Goal: Task Accomplishment & Management: Complete application form

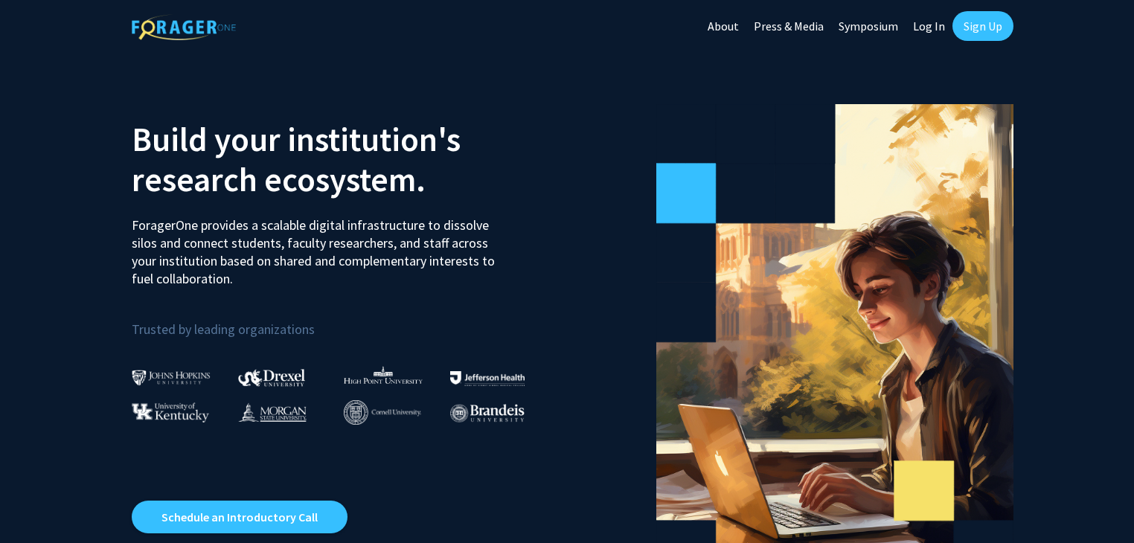
click at [809, 97] on div at bounding box center [790, 334] width 446 height 491
click at [921, 21] on link "Log In" at bounding box center [928, 26] width 47 height 52
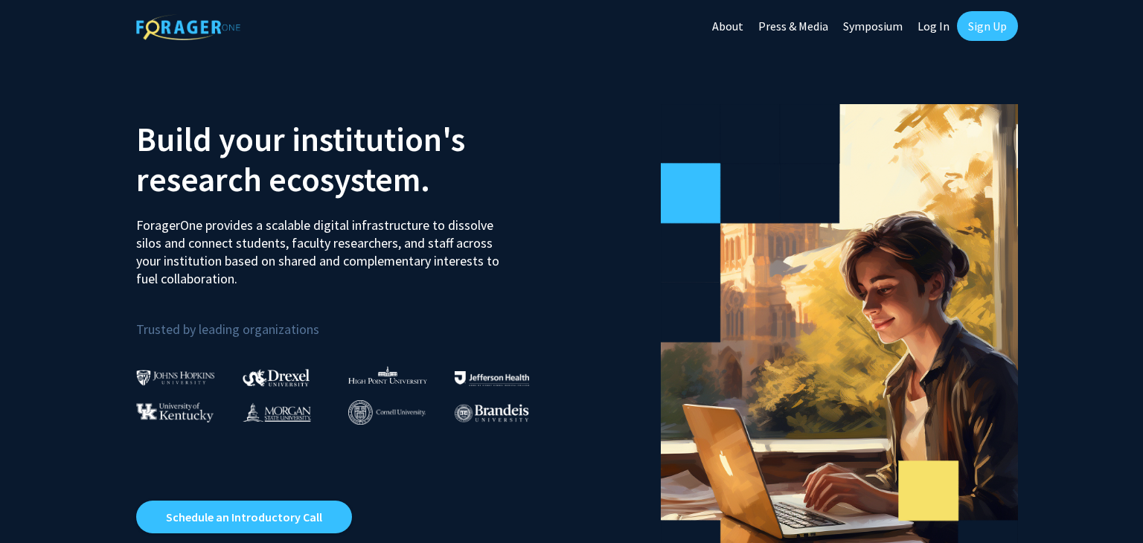
select select
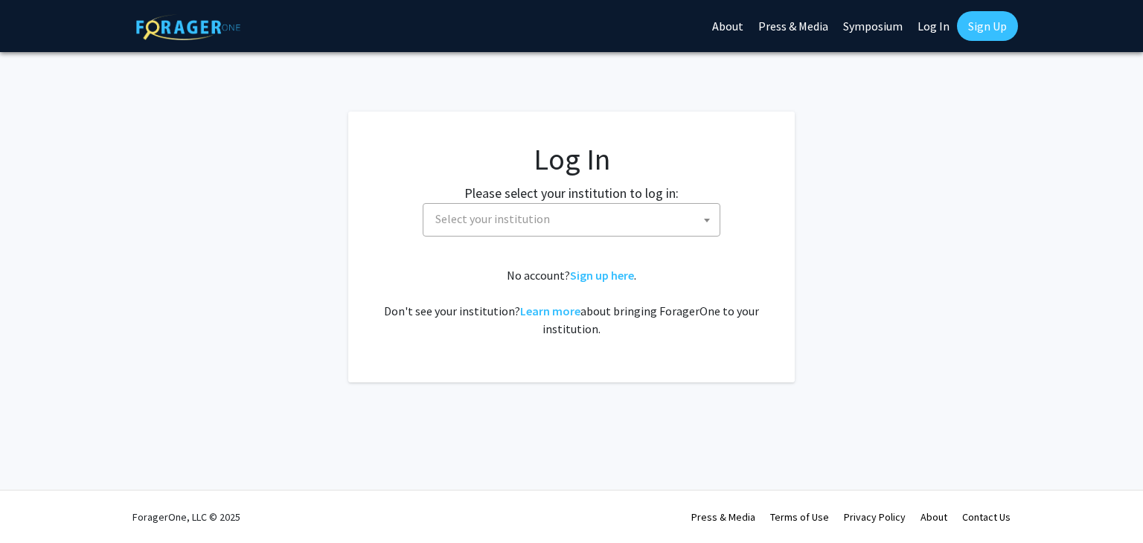
click at [525, 211] on span "Select your institution" at bounding box center [492, 218] width 115 height 15
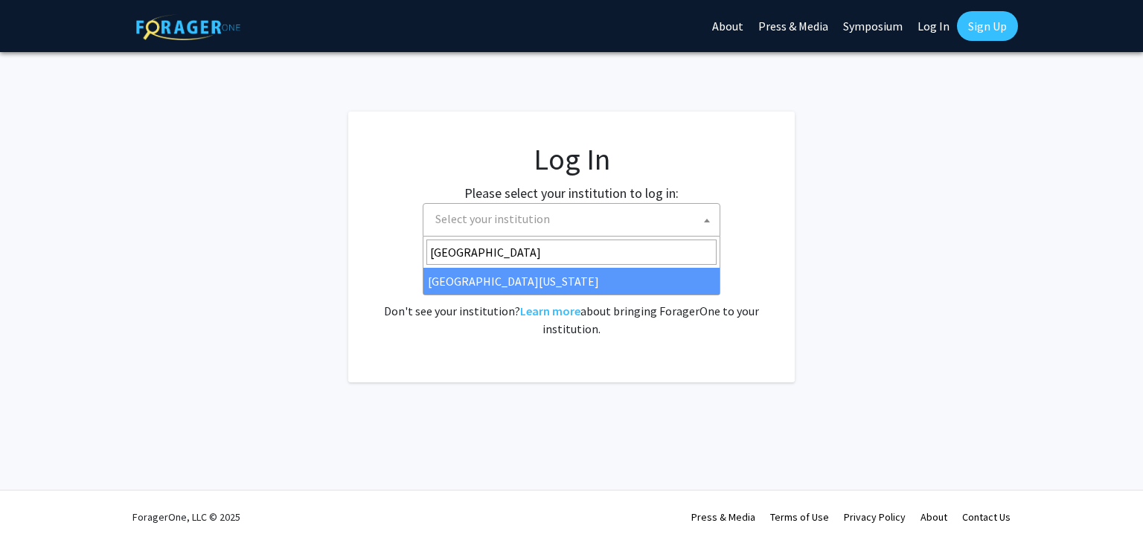
type input "[GEOGRAPHIC_DATA]"
select select "33"
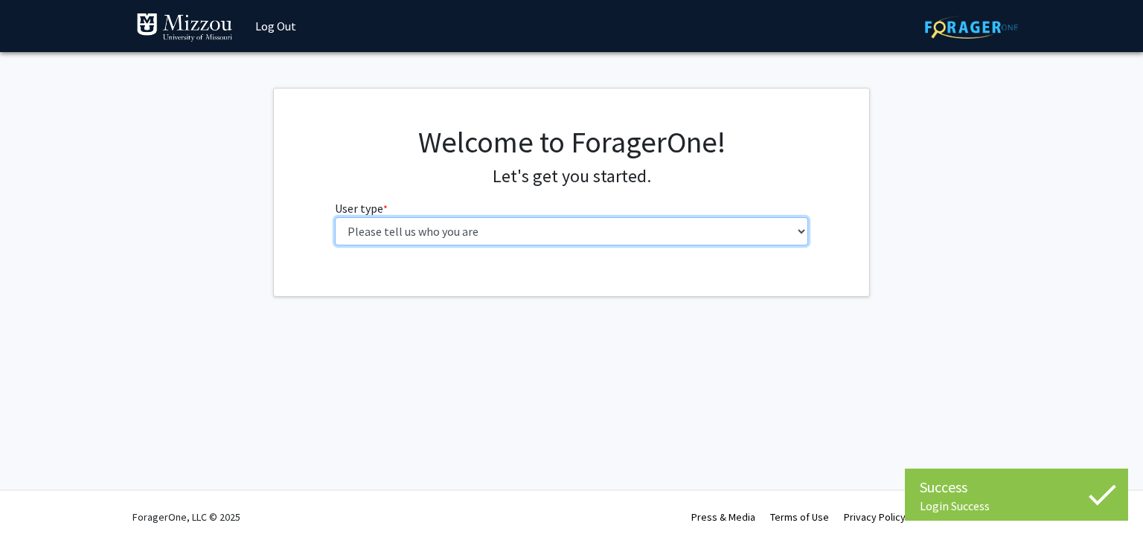
click at [503, 238] on select "Please tell us who you are Undergraduate Student Master's Student Doctoral Cand…" at bounding box center [572, 231] width 474 height 28
select select "1: undergrad"
click at [335, 217] on select "Please tell us who you are Undergraduate Student Master's Student Doctoral Cand…" at bounding box center [572, 231] width 474 height 28
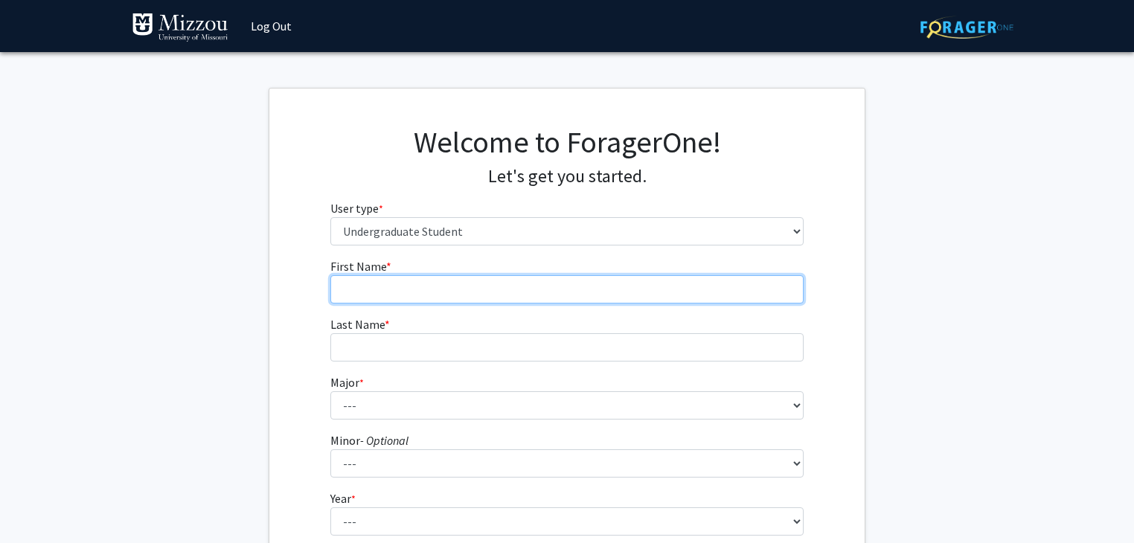
click at [563, 298] on input "First Name * required" at bounding box center [567, 289] width 474 height 28
type input "Xander"
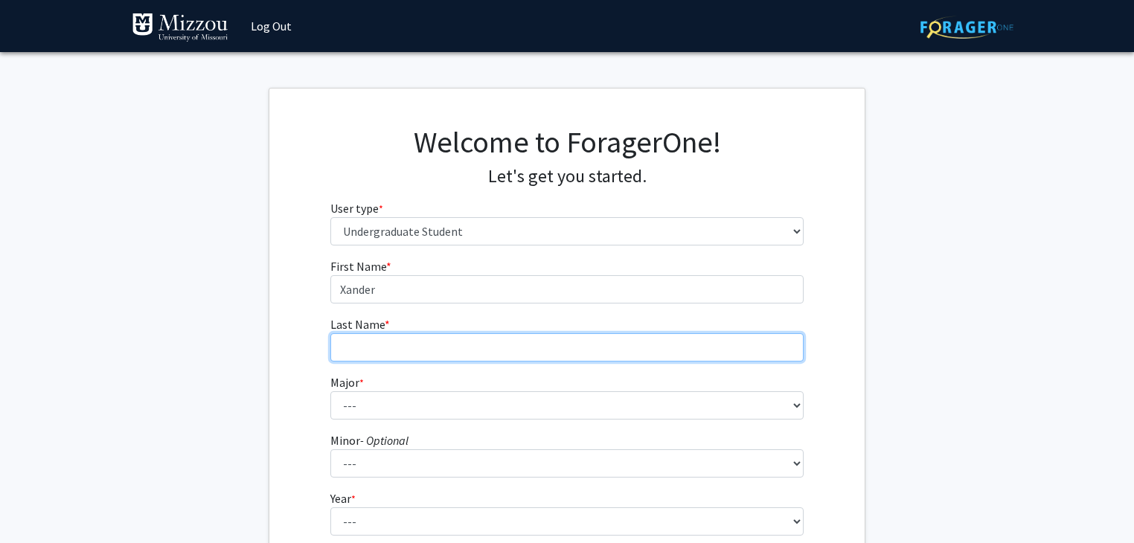
click at [364, 347] on input "Last Name * required" at bounding box center [567, 347] width 474 height 28
type input "Meinhardt"
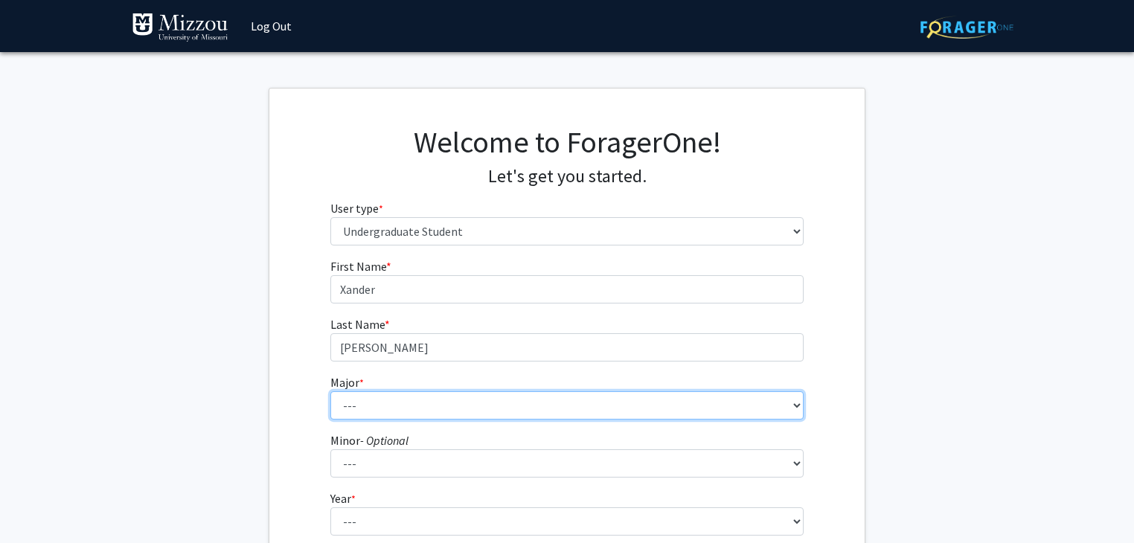
click at [363, 405] on select "--- Agribusiness Management Agricultural Education Agricultural Education: Comm…" at bounding box center [567, 405] width 474 height 28
select select "14: 2503"
click at [330, 391] on select "--- Agribusiness Management Agricultural Education Agricultural Education: Comm…" at bounding box center [567, 405] width 474 height 28
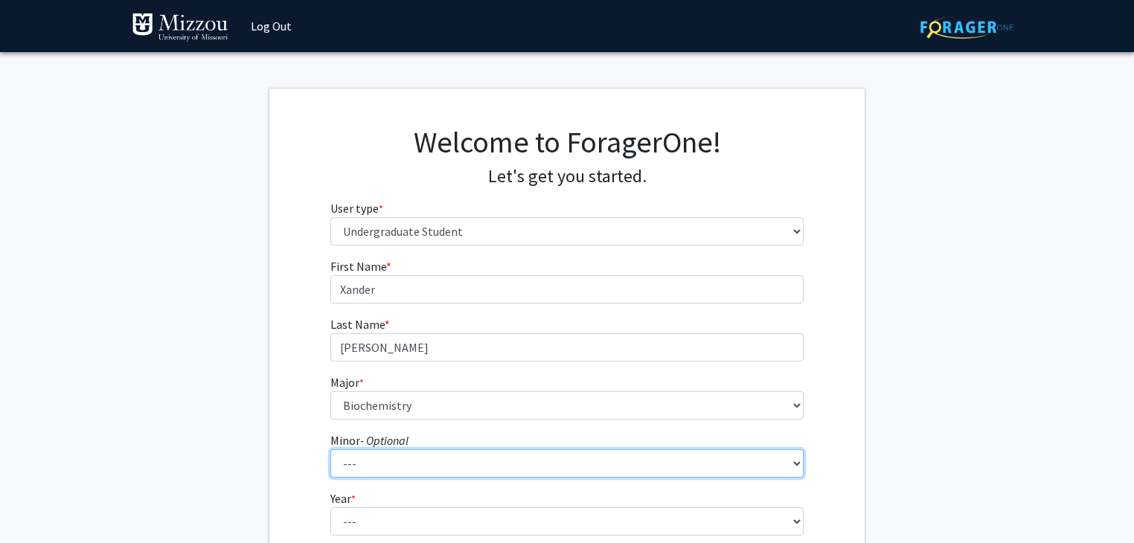
click at [365, 463] on select "--- Accountancy Aerospace Engineering Aerospace Studies Agribusiness Management…" at bounding box center [567, 463] width 474 height 28
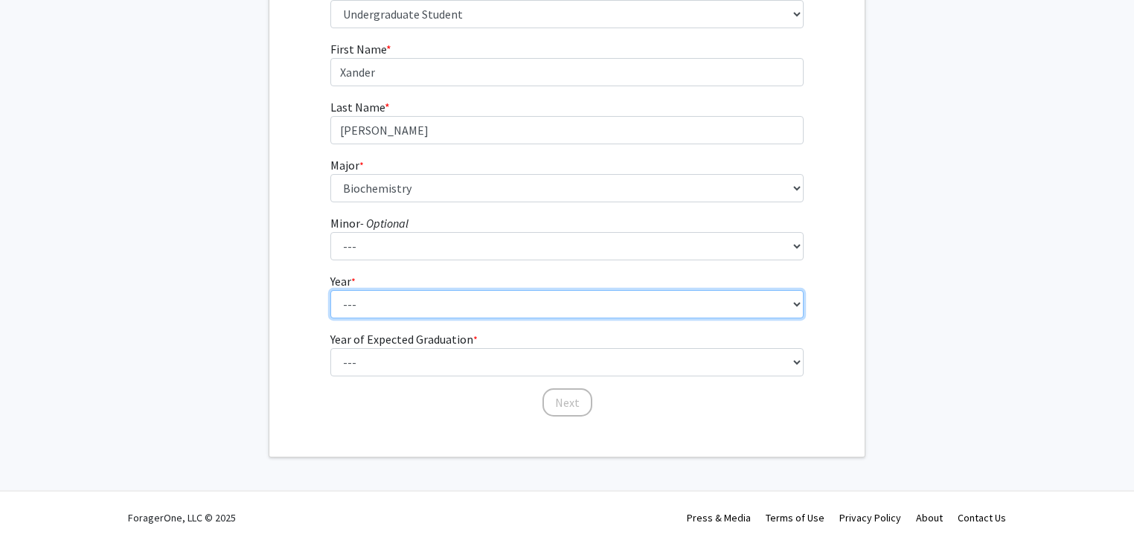
click at [373, 295] on select "--- First-year Sophomore Junior Senior Postbaccalaureate Certificate" at bounding box center [567, 304] width 474 height 28
select select "1: first-year"
click at [330, 290] on select "--- First-year Sophomore Junior Senior Postbaccalaureate Certificate" at bounding box center [567, 304] width 474 height 28
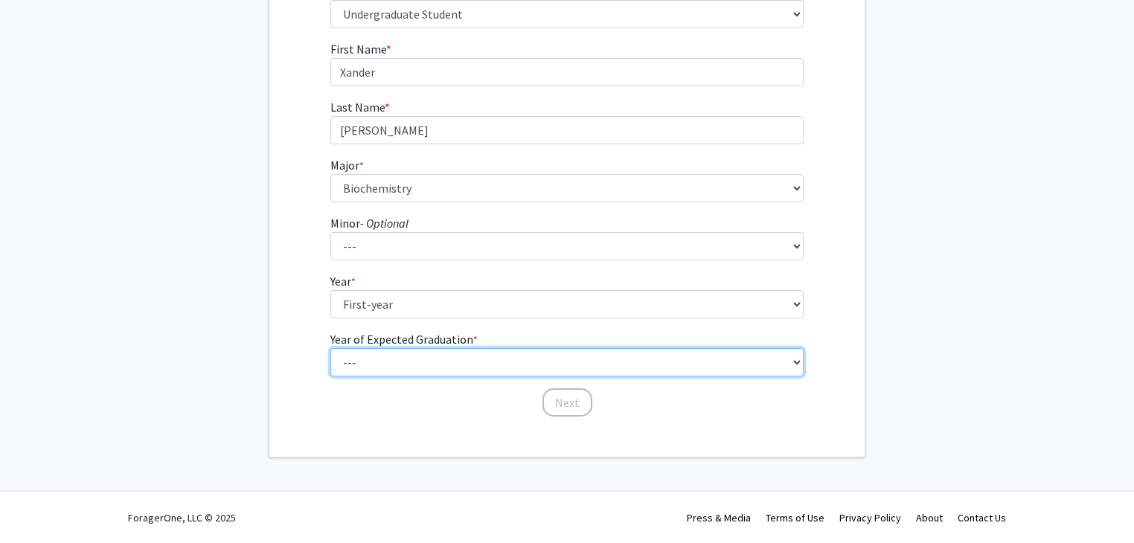
click at [390, 363] on select "--- 2025 2026 2027 2028 2029 2030 2031 2032 2033 2034" at bounding box center [567, 362] width 474 height 28
select select "5: 2029"
click at [330, 348] on select "--- 2025 2026 2027 2028 2029 2030 2031 2032 2033 2034" at bounding box center [567, 362] width 474 height 28
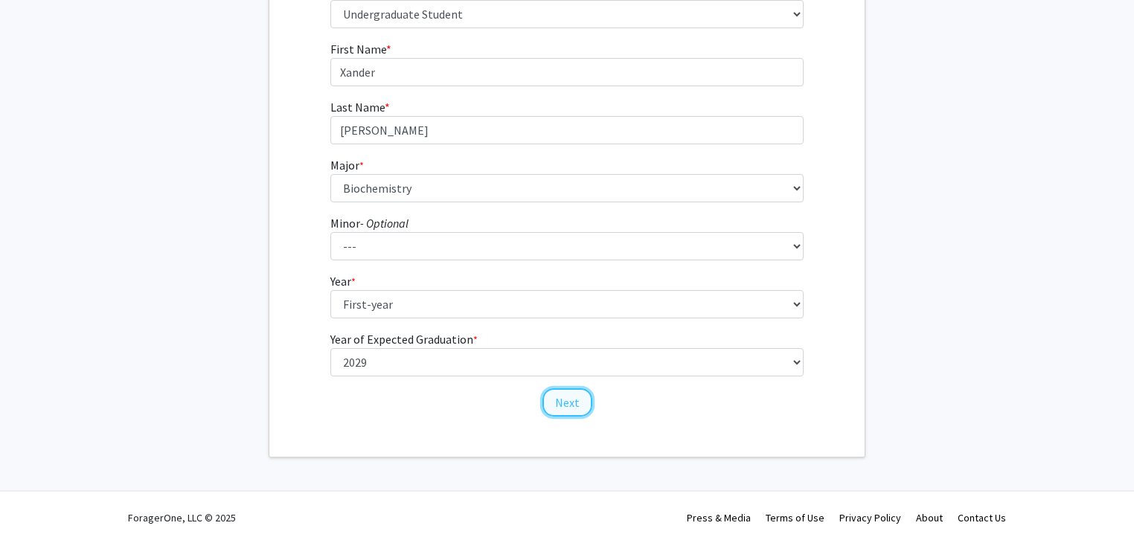
click at [569, 408] on button "Next" at bounding box center [567, 402] width 50 height 28
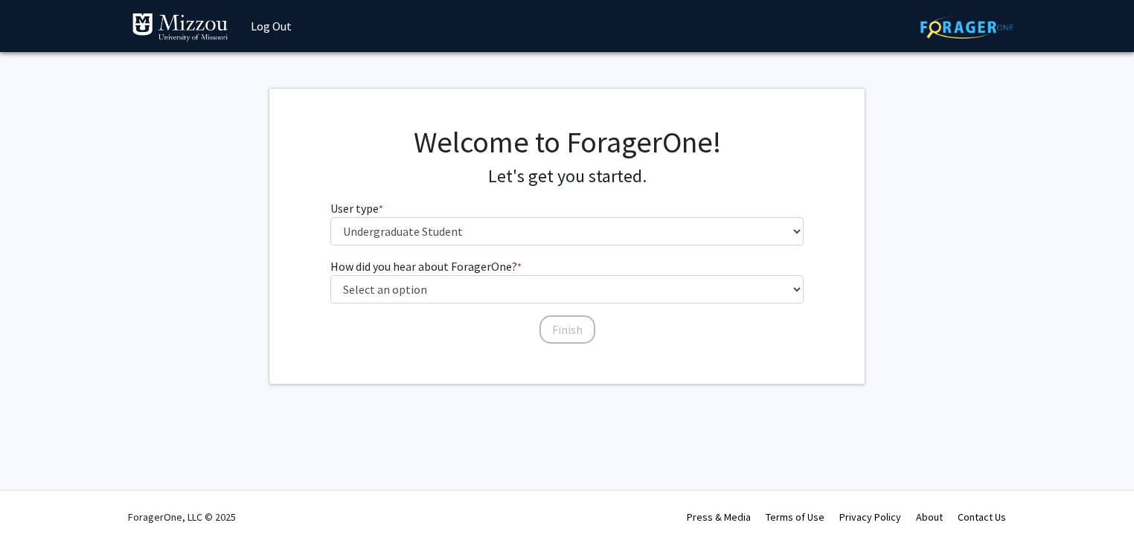
scroll to position [0, 0]
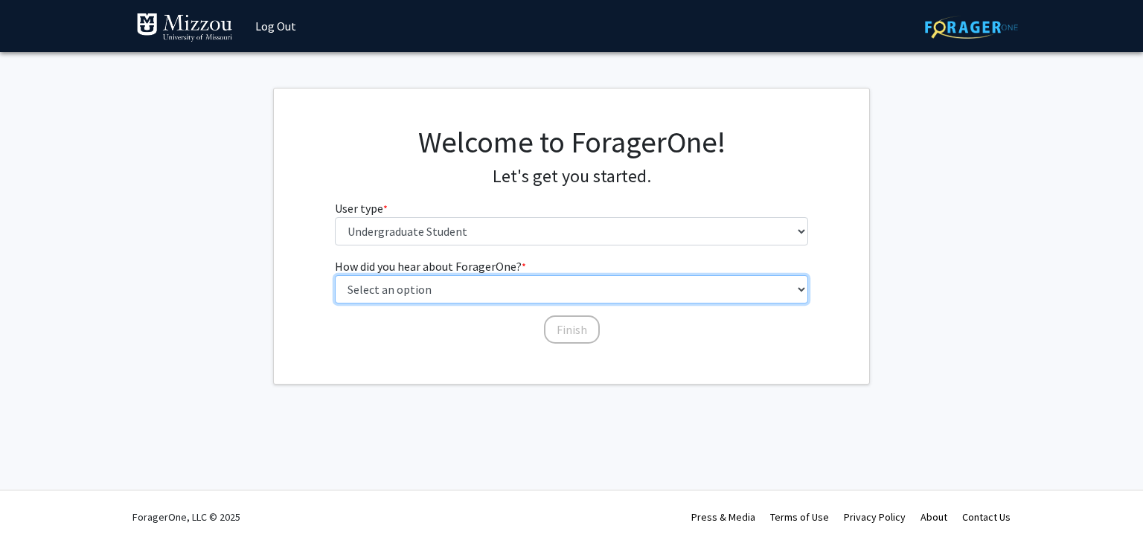
click at [443, 289] on select "Select an option Peer/student recommendation Faculty/staff recommendation Unive…" at bounding box center [572, 289] width 474 height 28
select select "3: university_website"
click at [335, 275] on select "Select an option Peer/student recommendation Faculty/staff recommendation Unive…" at bounding box center [572, 289] width 474 height 28
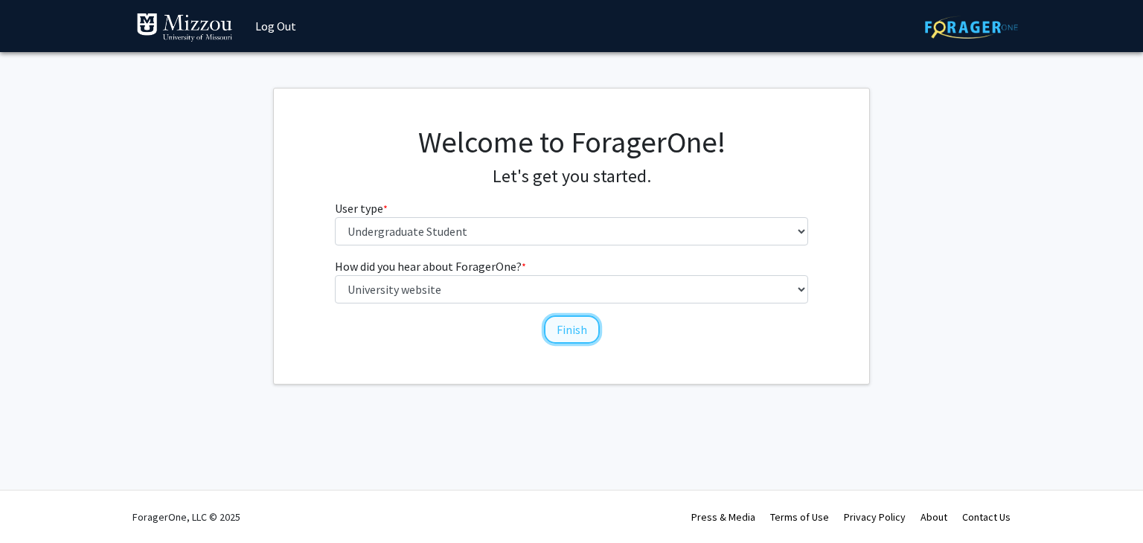
click at [580, 332] on button "Finish" at bounding box center [572, 329] width 56 height 28
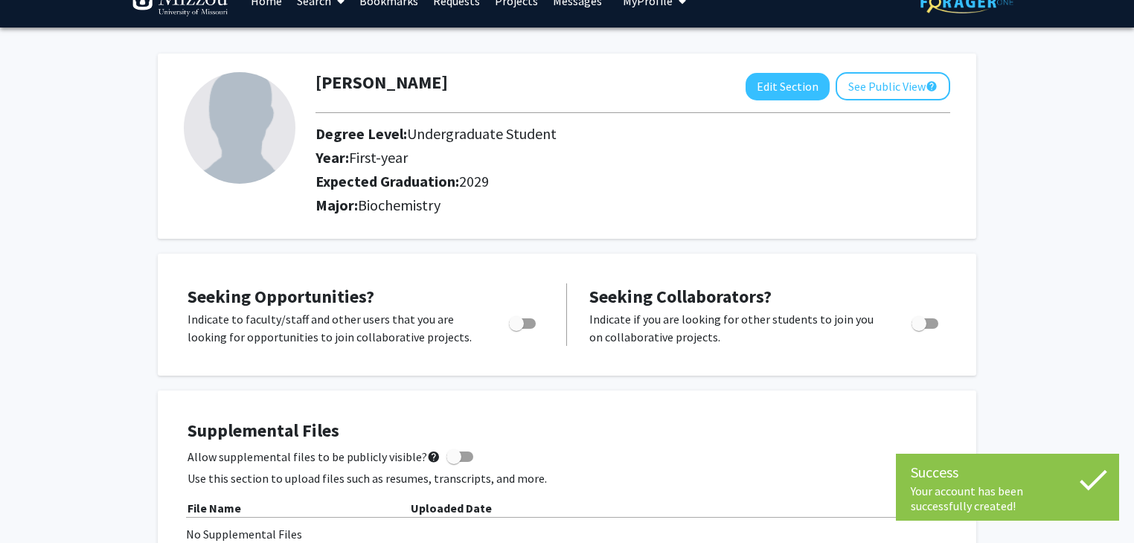
scroll to position [28, 0]
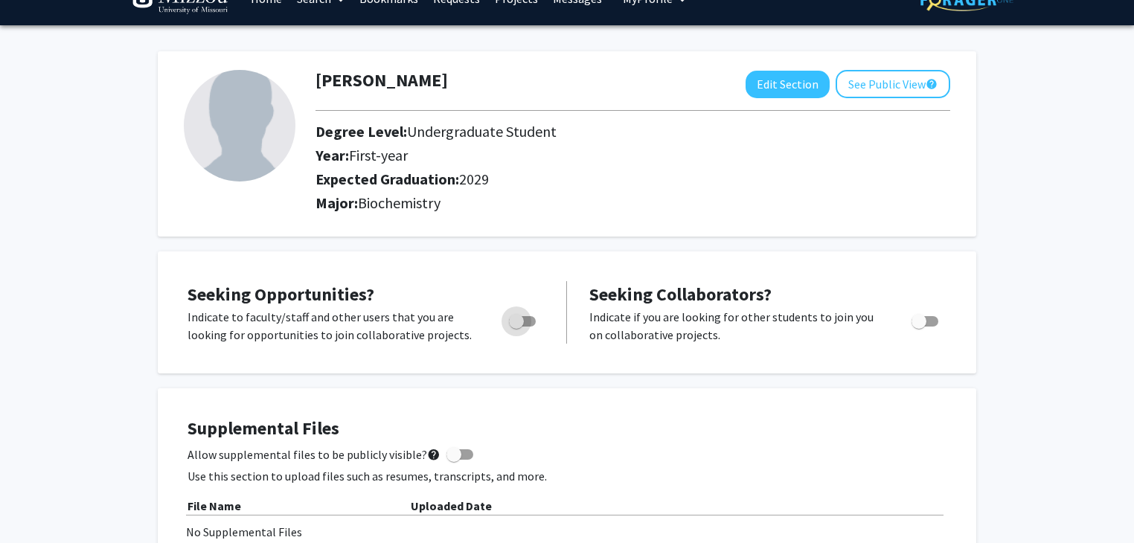
click at [521, 320] on span "Toggle" at bounding box center [516, 321] width 15 height 15
click at [516, 327] on input "Are you actively seeking opportunities?" at bounding box center [516, 327] width 1 height 1
checkbox input "true"
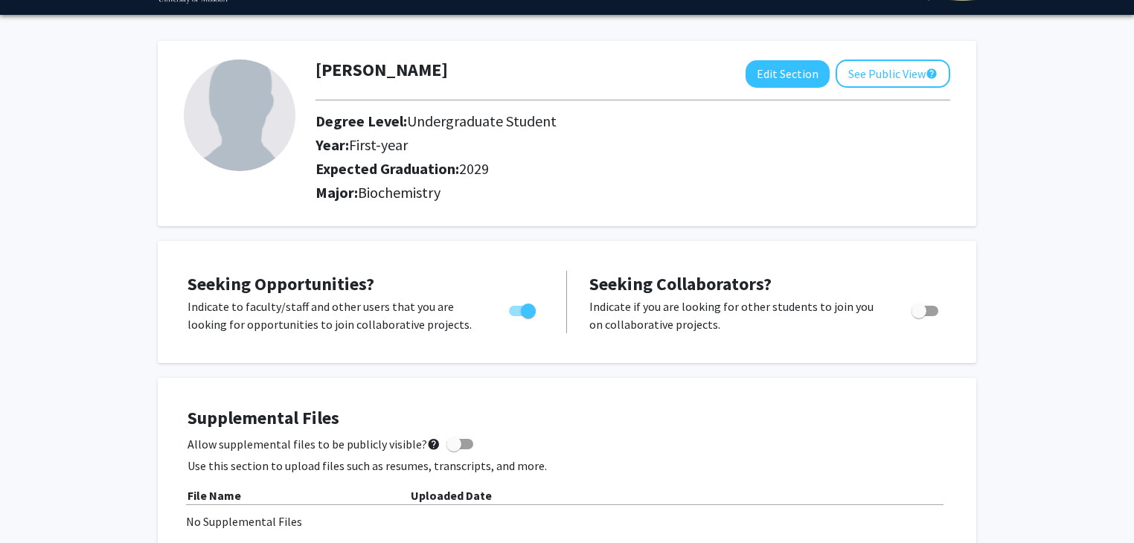
scroll to position [0, 0]
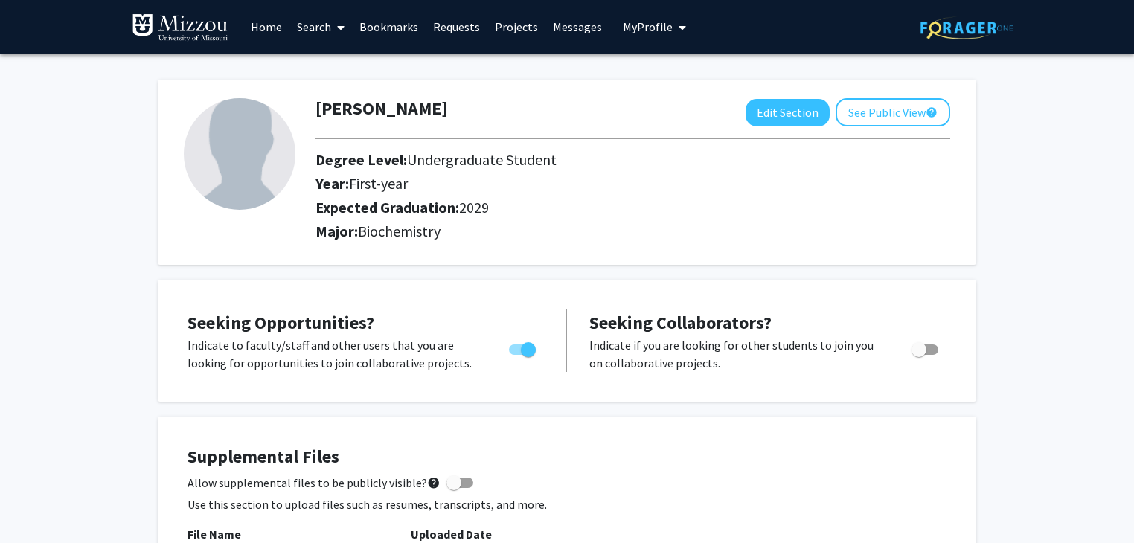
click at [831, 95] on div "Xander Meinhardt Edit Section See Public View help Degree Level: Undergraduate …" at bounding box center [567, 172] width 818 height 185
click at [858, 108] on button "See Public View help" at bounding box center [892, 112] width 115 height 28
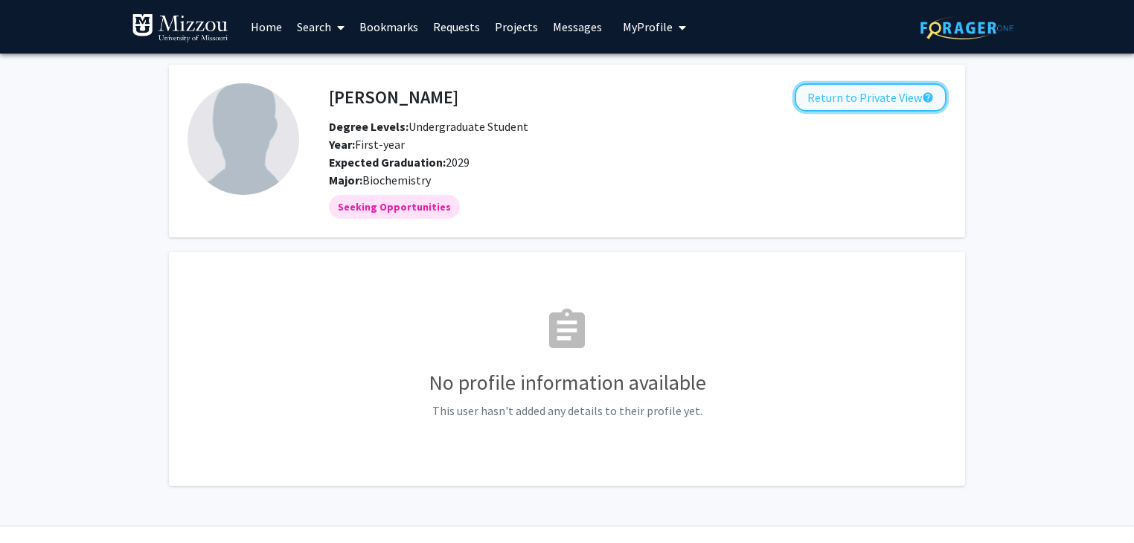
click at [880, 103] on button "Return to Private View help" at bounding box center [871, 97] width 152 height 28
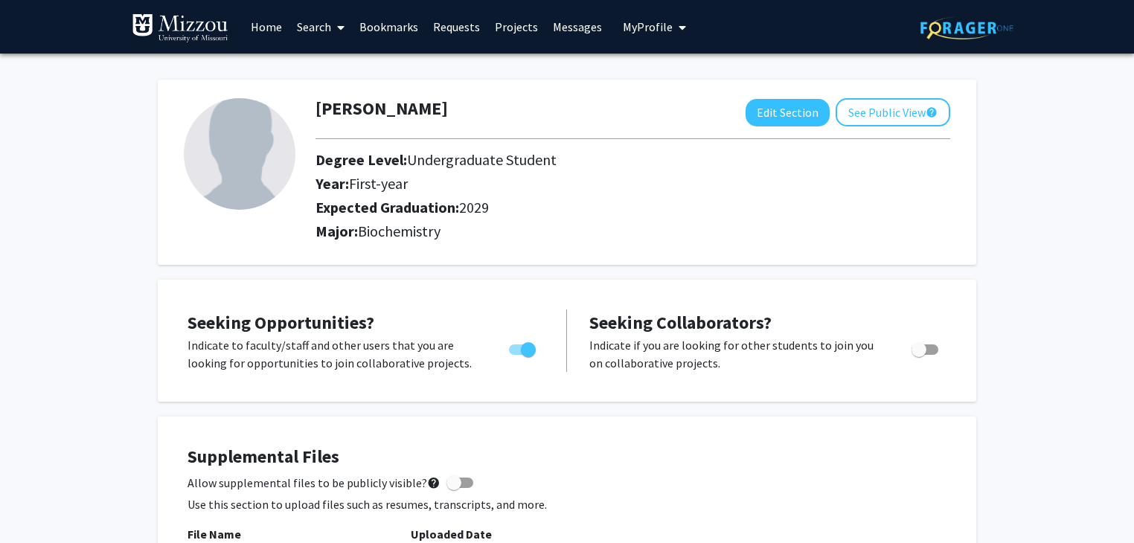
click at [268, 27] on link "Home" at bounding box center [266, 27] width 46 height 52
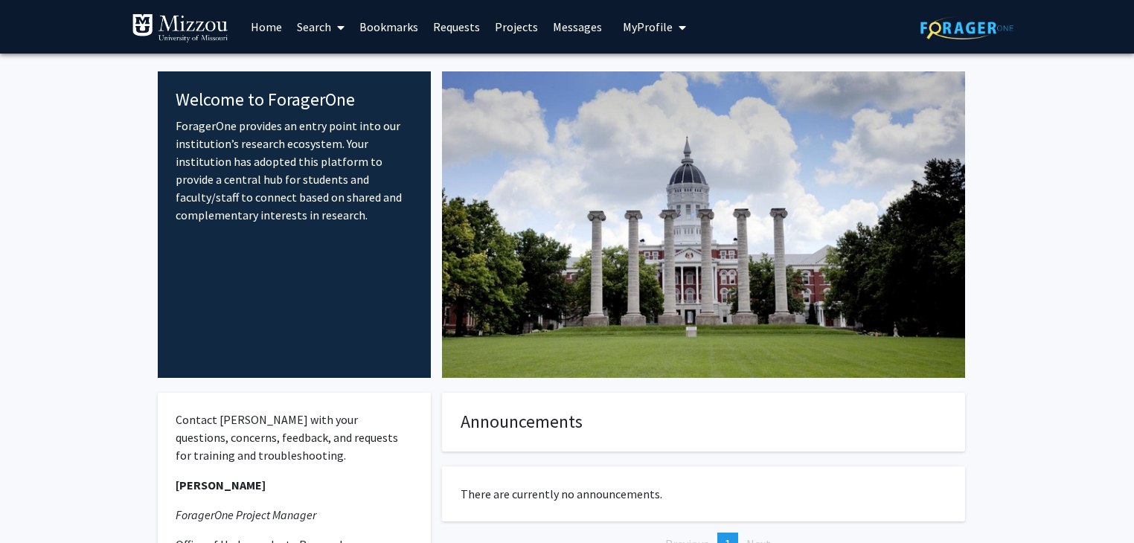
click at [341, 22] on icon at bounding box center [340, 28] width 7 height 12
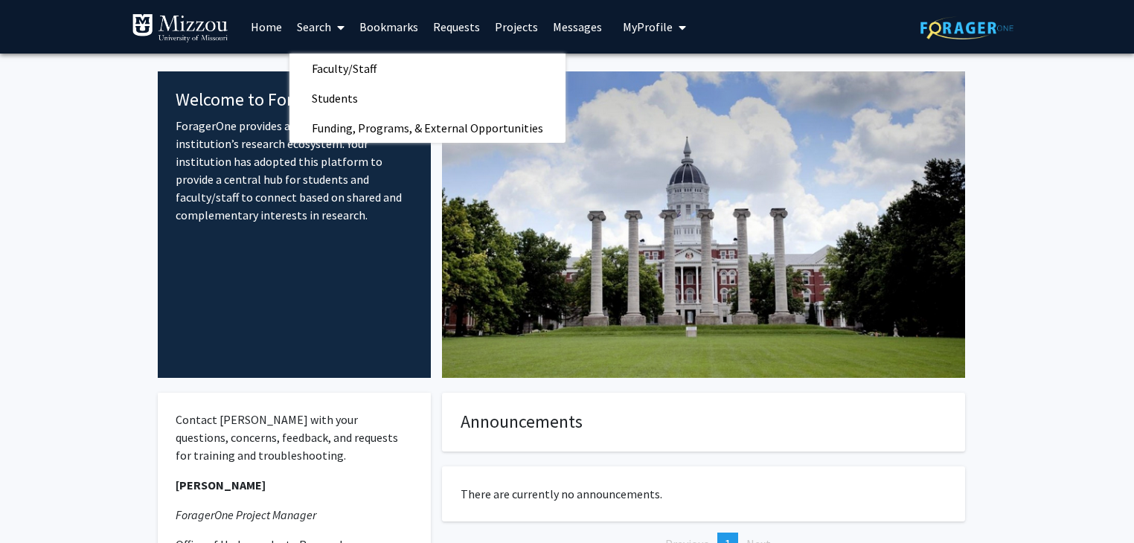
click at [502, 29] on link "Projects" at bounding box center [516, 27] width 58 height 52
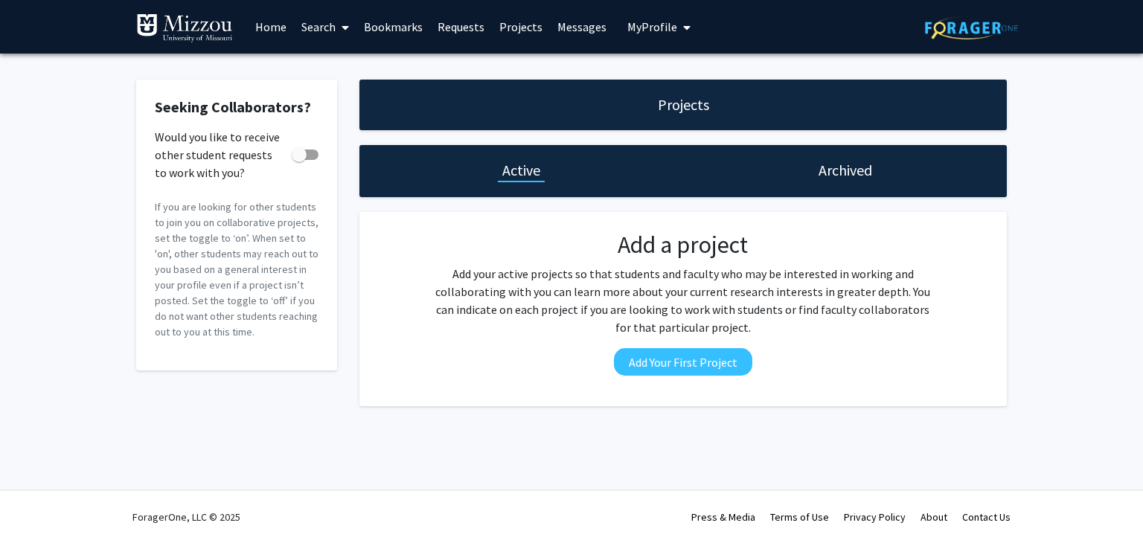
click at [331, 25] on link "Search" at bounding box center [325, 27] width 62 height 52
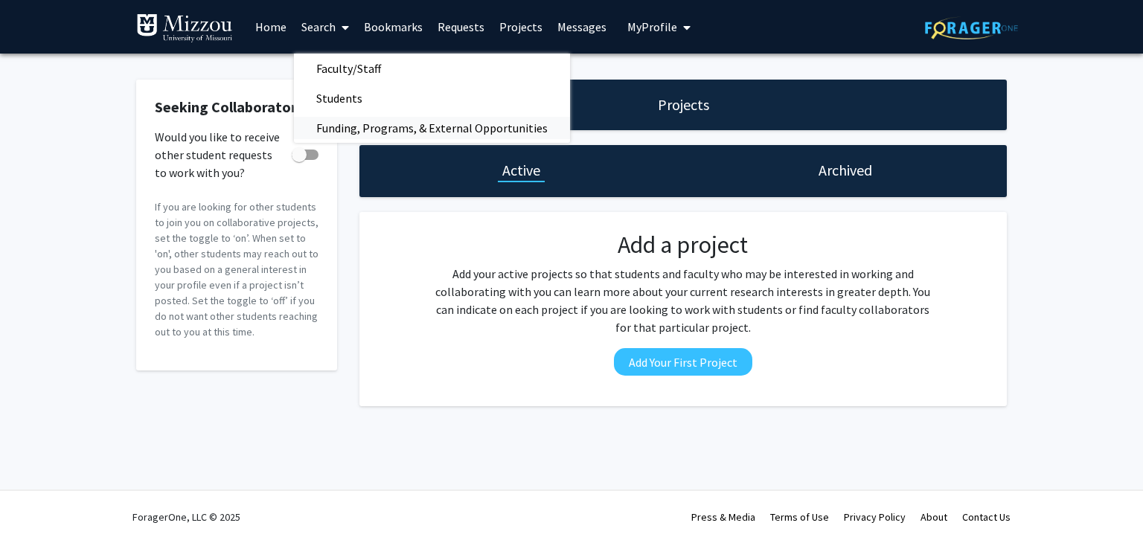
click at [350, 121] on span "Funding, Programs, & External Opportunities" at bounding box center [432, 128] width 276 height 30
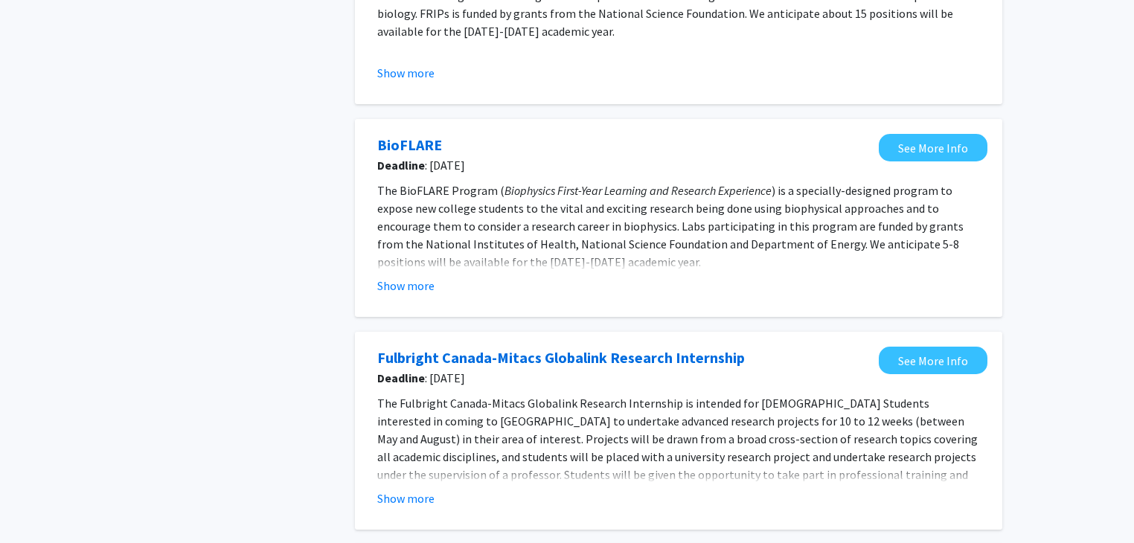
scroll to position [244, 0]
click at [411, 145] on link "BioFLARE" at bounding box center [409, 145] width 65 height 22
click at [950, 153] on link "See More Info" at bounding box center [933, 148] width 109 height 28
click at [414, 286] on button "Show more" at bounding box center [405, 286] width 57 height 18
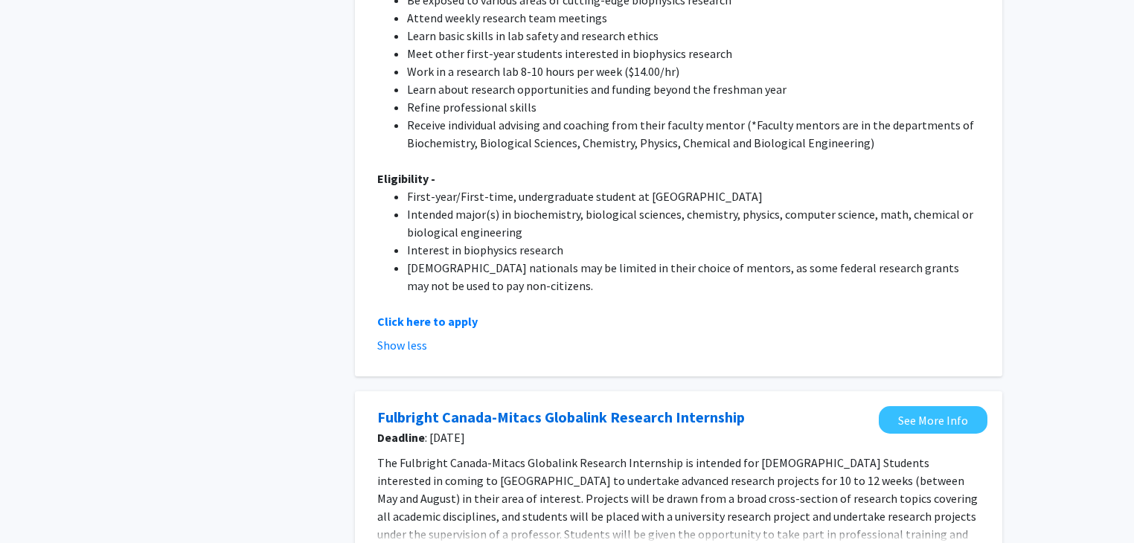
scroll to position [619, 0]
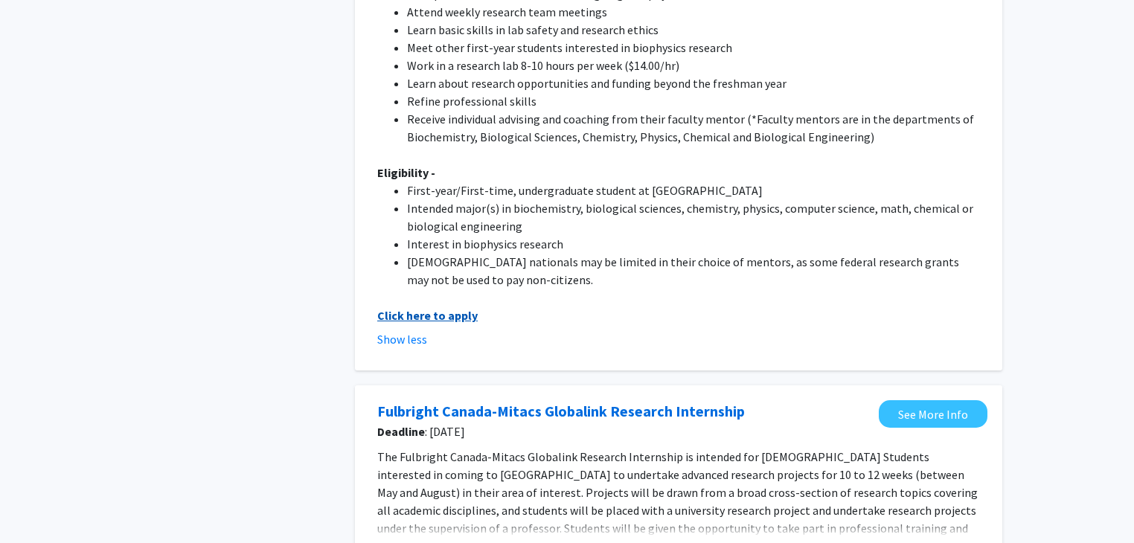
click at [435, 320] on strong "Click here to apply" at bounding box center [427, 315] width 100 height 15
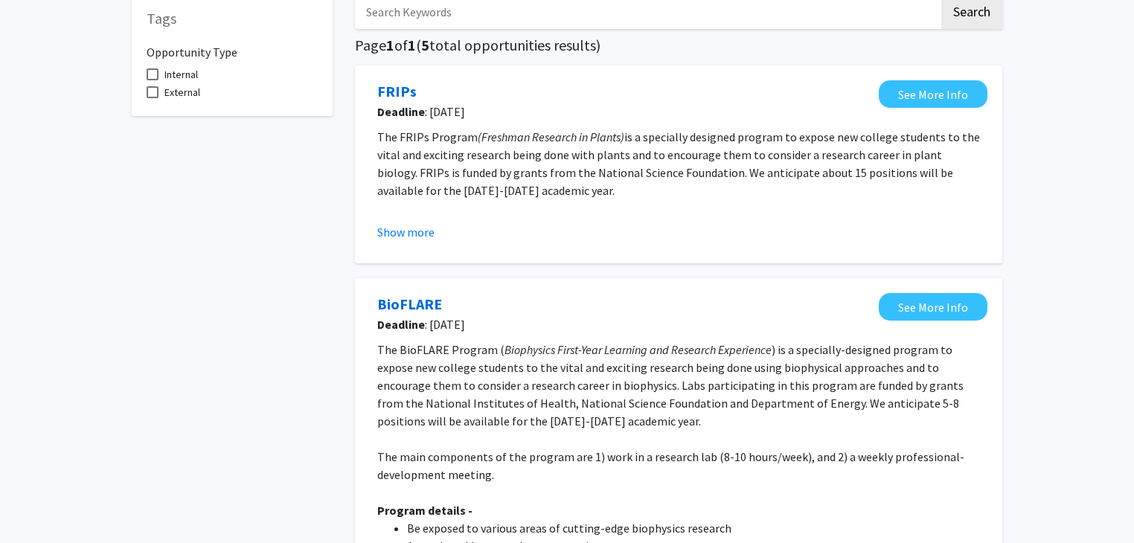
scroll to position [0, 0]
